Goal: Check status: Check status

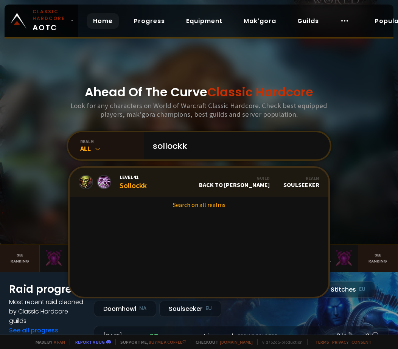
type input "sollockk"
click at [133, 181] on div "Level 41 Sollockk" at bounding box center [132, 182] width 27 height 16
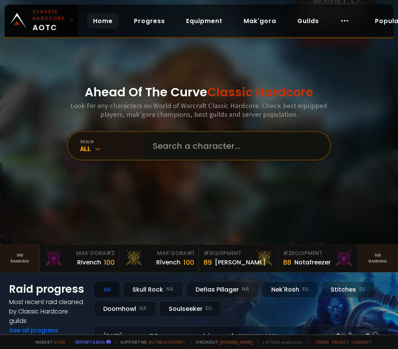
click at [170, 154] on input "text" at bounding box center [234, 145] width 172 height 27
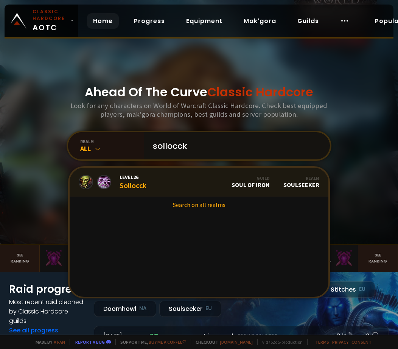
type input "sollocck"
click at [140, 182] on div "Level 26 Sollocck" at bounding box center [132, 182] width 27 height 16
